Goal: Information Seeking & Learning: Learn about a topic

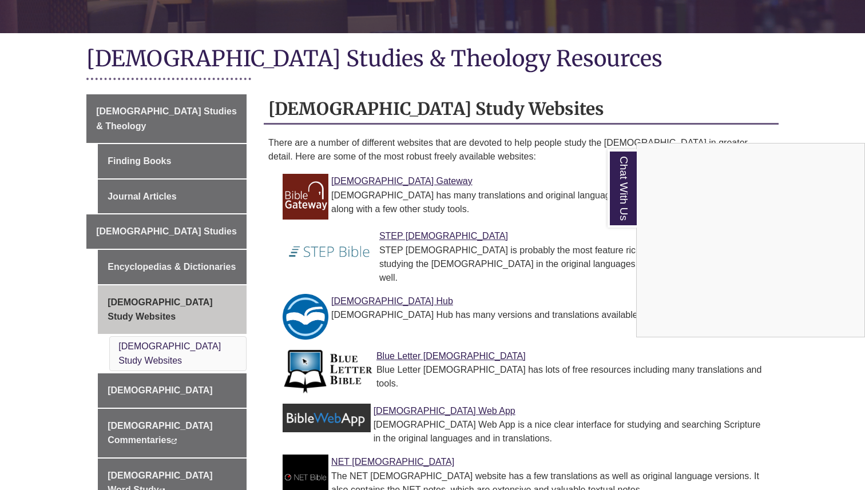
scroll to position [233, 0]
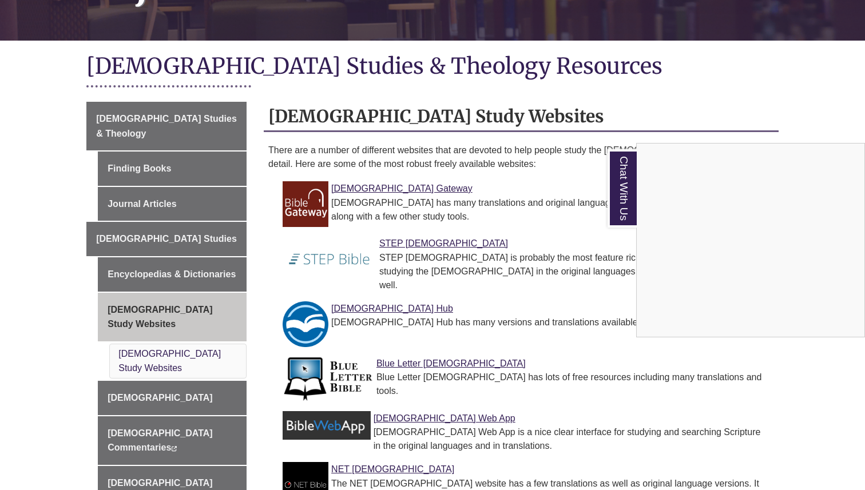
click at [156, 104] on div "Chat With Us" at bounding box center [432, 245] width 865 height 490
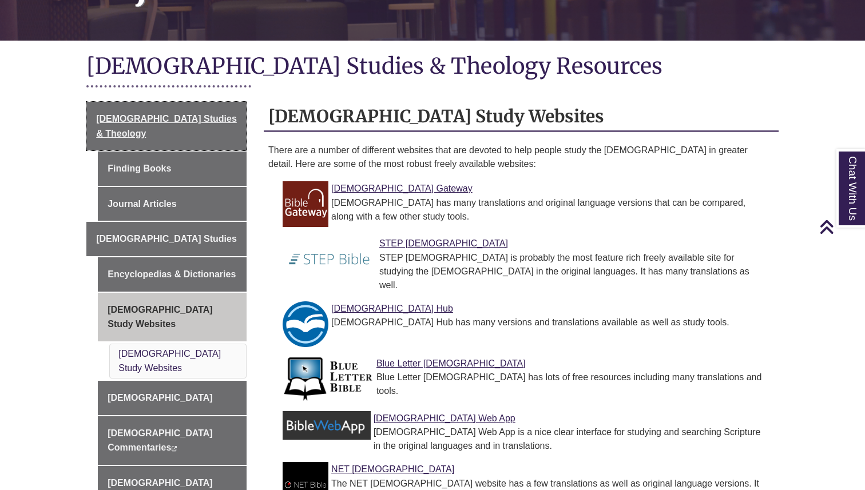
click at [156, 114] on span "[DEMOGRAPHIC_DATA] Studies & Theology" at bounding box center [166, 126] width 141 height 25
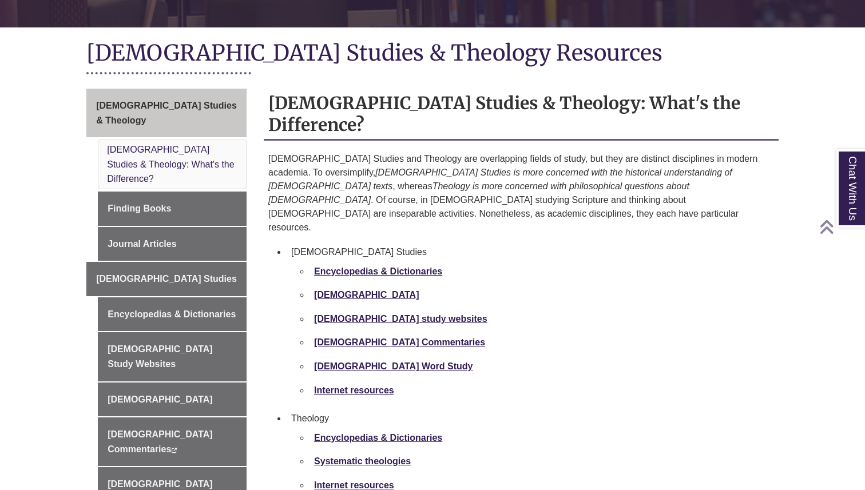
scroll to position [248, 0]
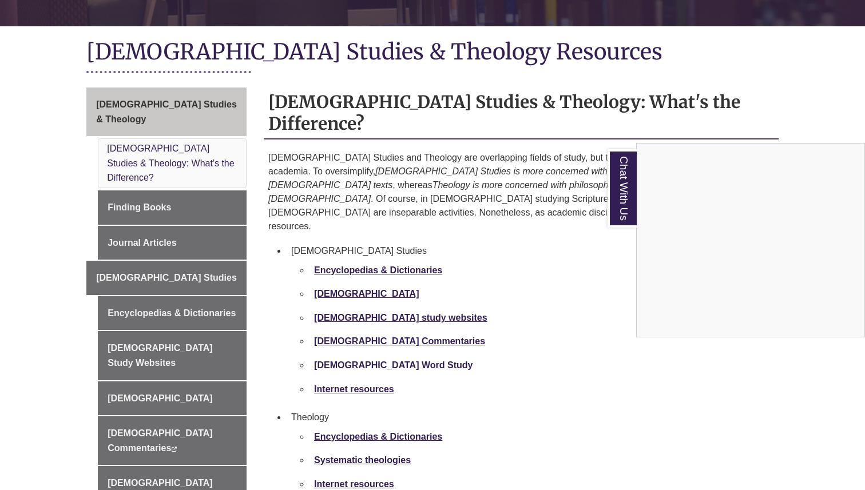
click at [362, 303] on div "Chat With Us" at bounding box center [432, 245] width 865 height 490
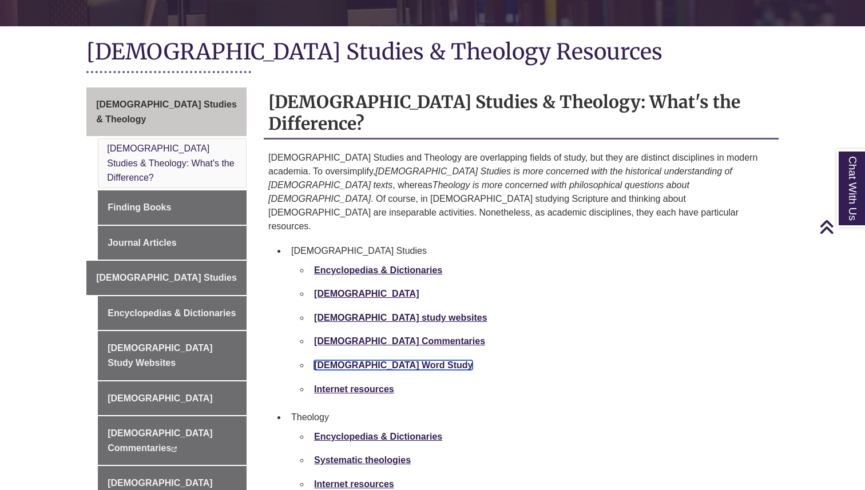
click at [362, 360] on link "[DEMOGRAPHIC_DATA] Word Study" at bounding box center [393, 365] width 158 height 10
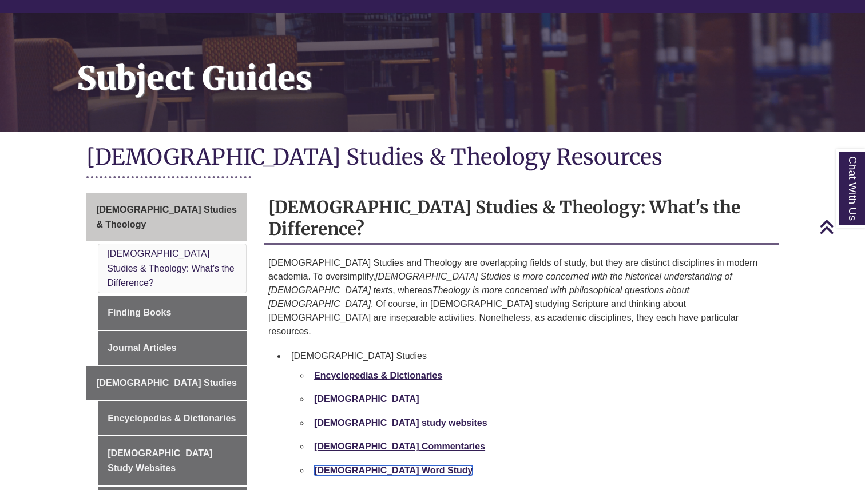
scroll to position [0, 0]
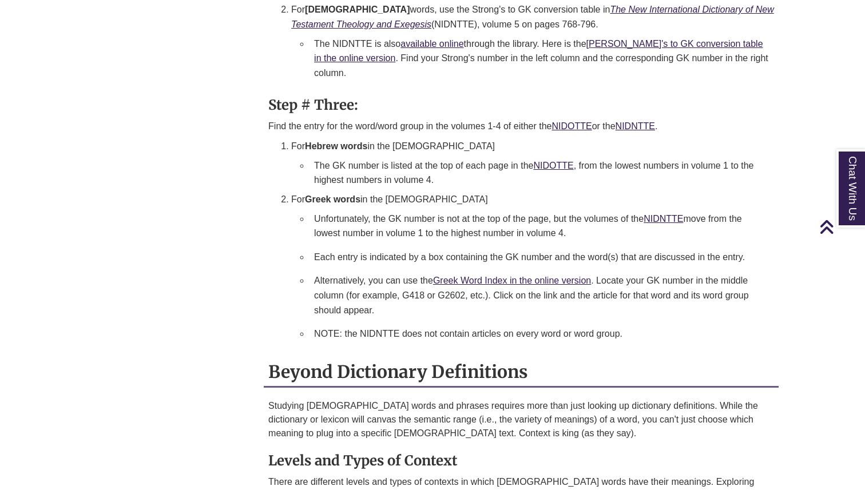
scroll to position [1520, 0]
